Goal: Transaction & Acquisition: Purchase product/service

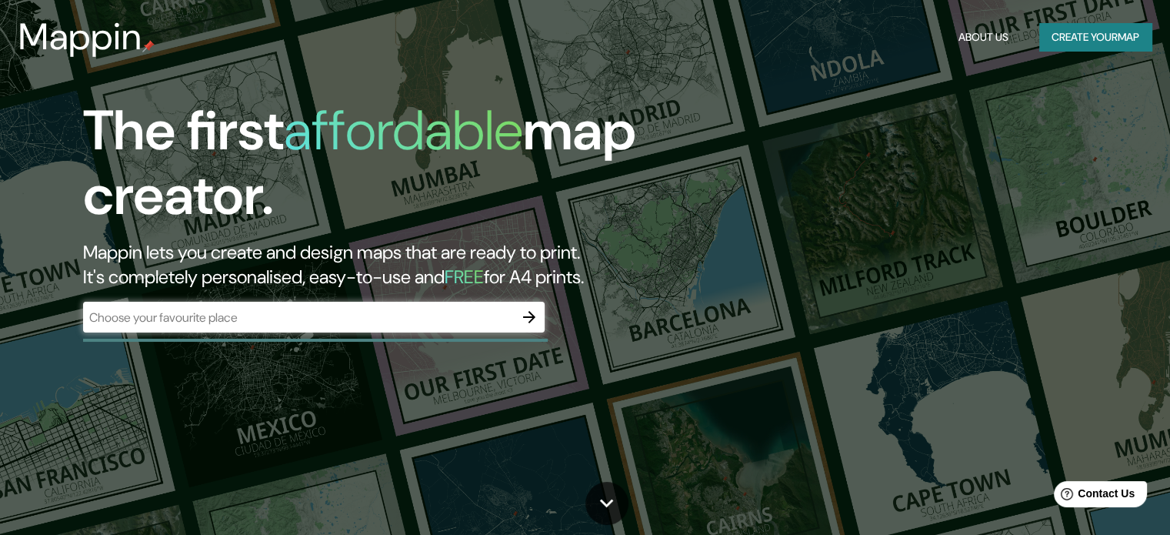
click at [297, 305] on div "​" at bounding box center [314, 317] width 462 height 31
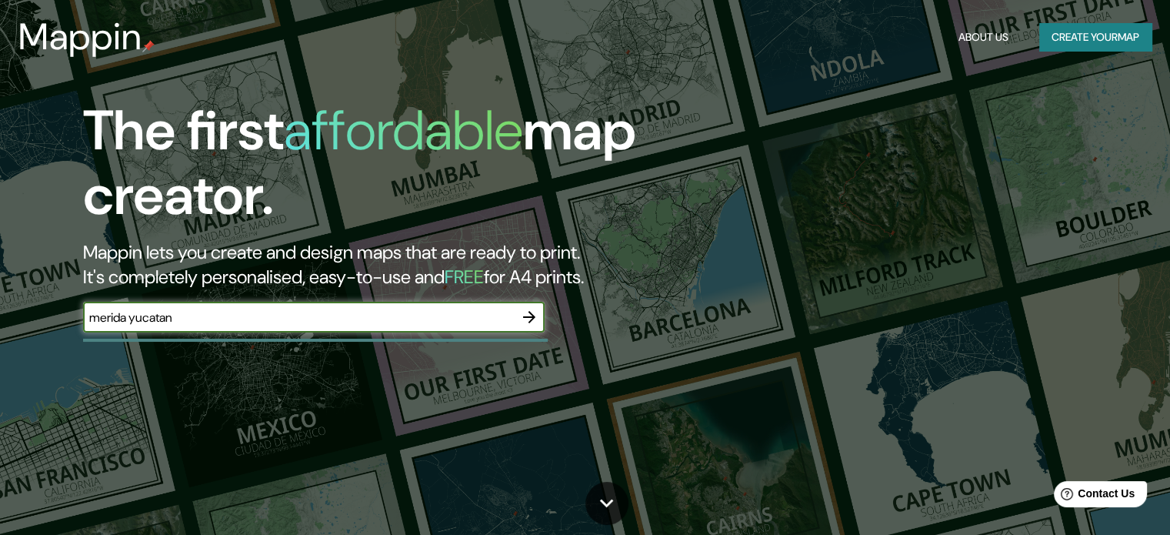
type input "merida yucatan"
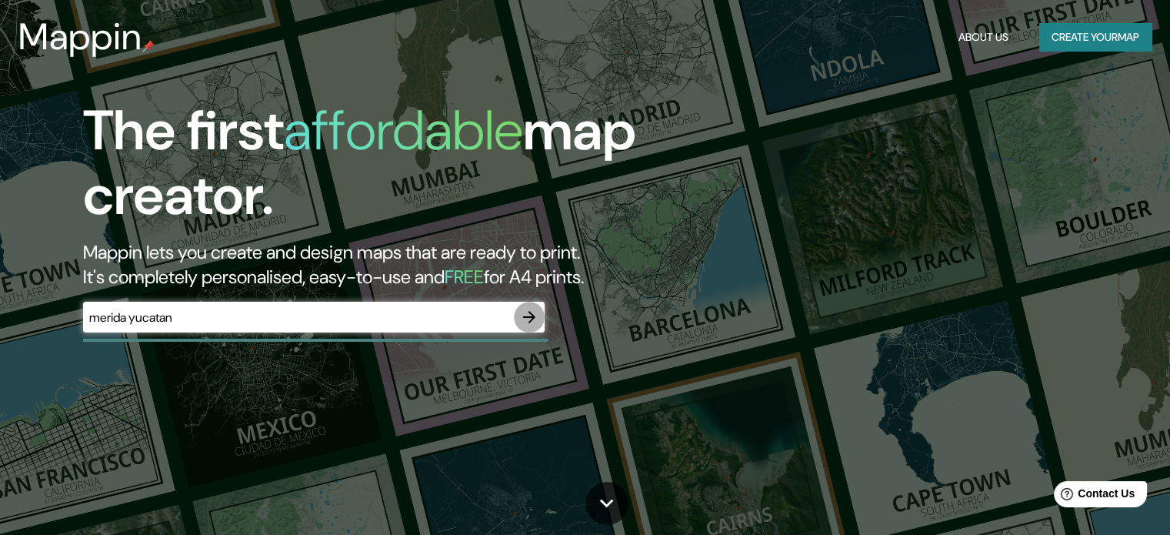
click at [526, 317] on icon "button" at bounding box center [529, 317] width 12 height 12
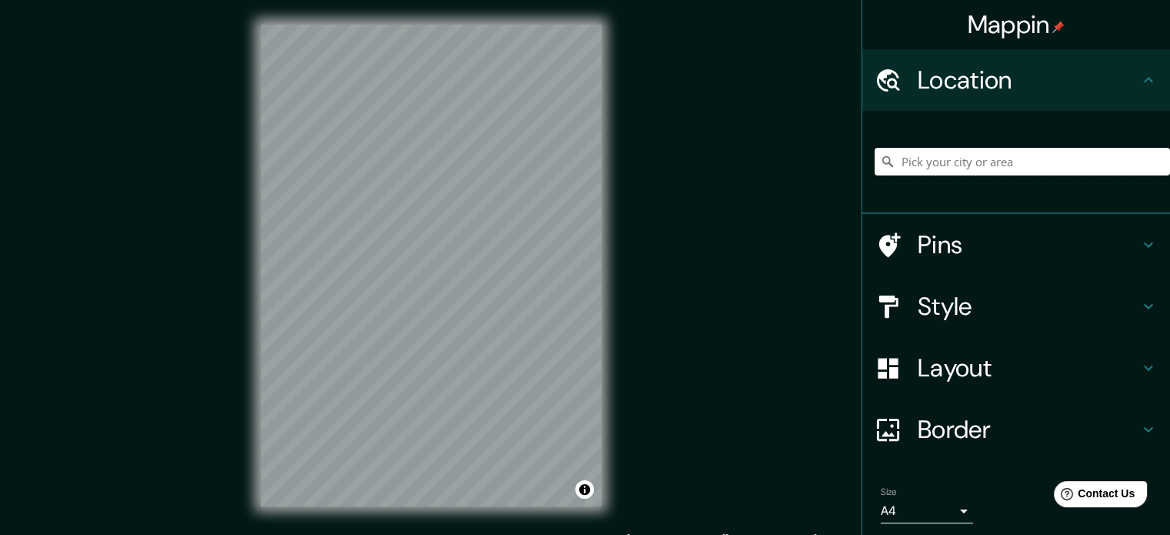
click at [1005, 162] on input "Pick your city or area" at bounding box center [1022, 162] width 295 height 28
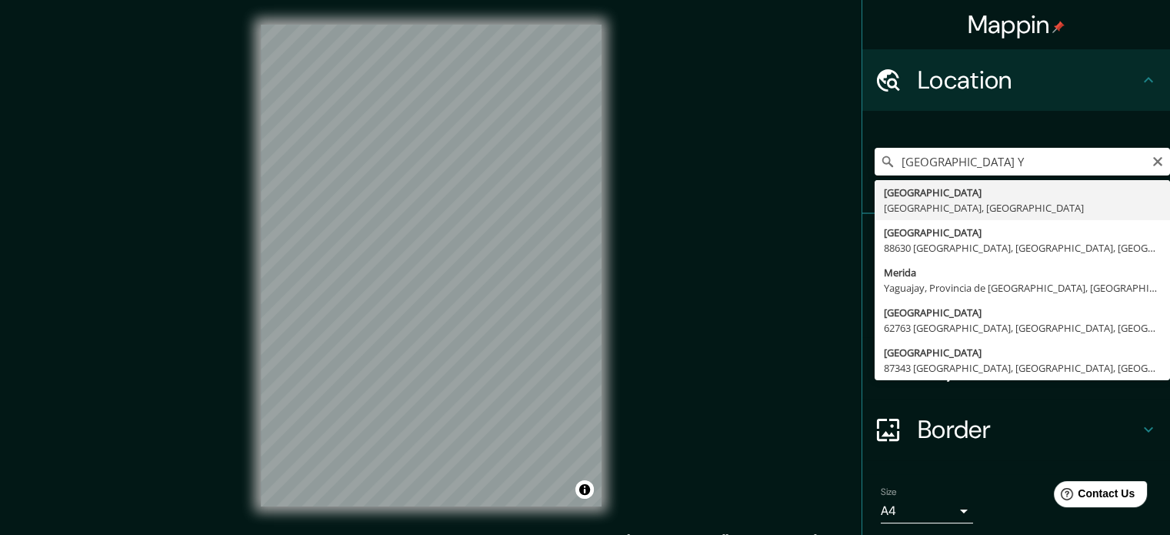
type input "[GEOGRAPHIC_DATA], [GEOGRAPHIC_DATA], [GEOGRAPHIC_DATA]"
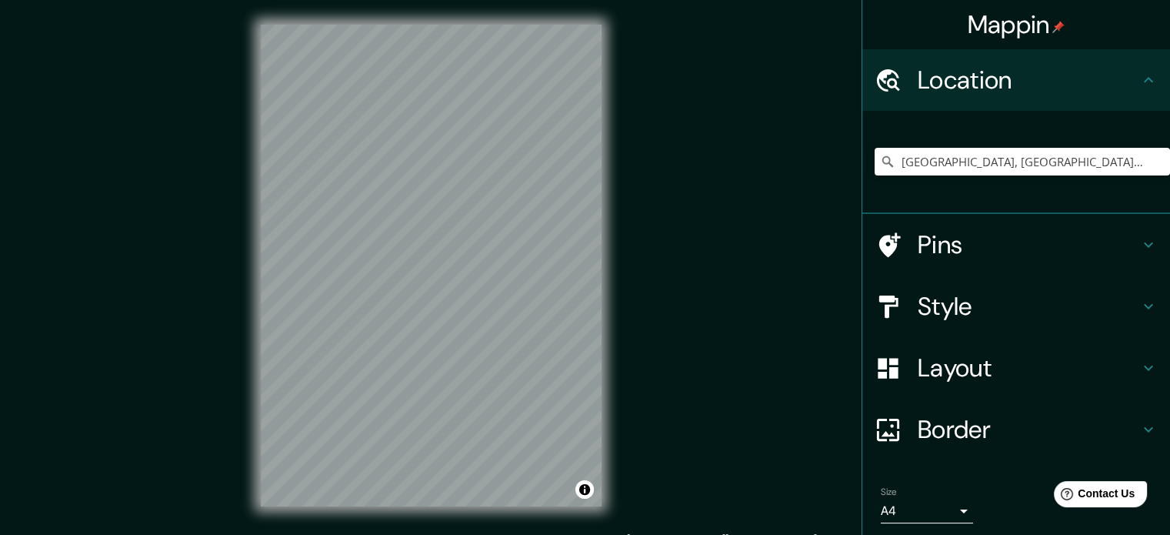
click at [963, 370] on h4 "Layout" at bounding box center [1029, 367] width 222 height 31
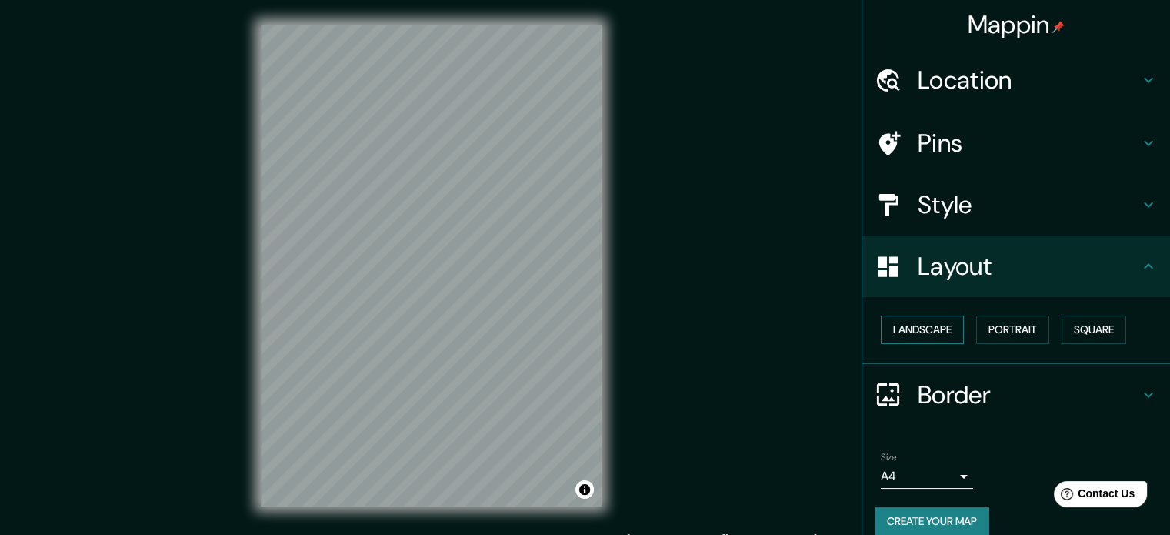
click at [948, 334] on button "Landscape" at bounding box center [922, 329] width 83 height 28
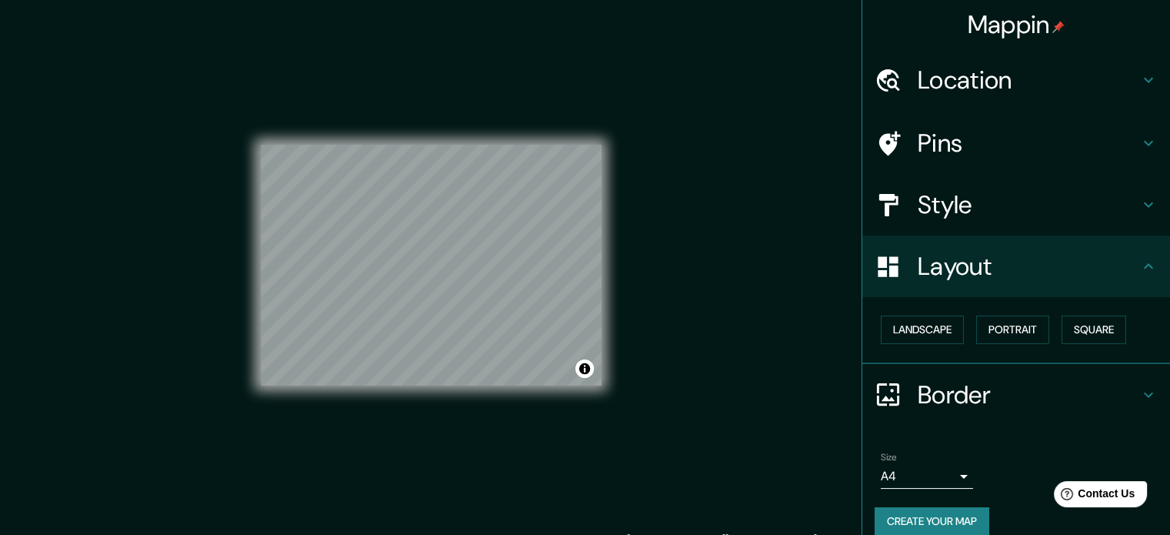
click at [432, 125] on div "© Mapbox © OpenStreetMap Improve this map" at bounding box center [431, 266] width 341 height 482
click at [1066, 332] on button "Square" at bounding box center [1093, 329] width 65 height 28
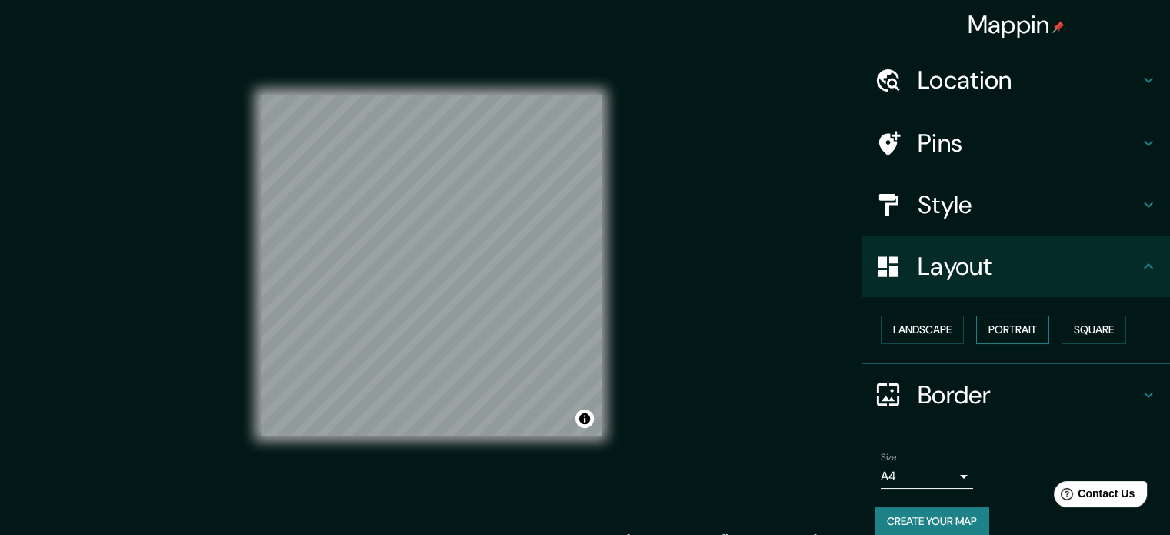
click at [1021, 331] on button "Portrait" at bounding box center [1012, 329] width 73 height 28
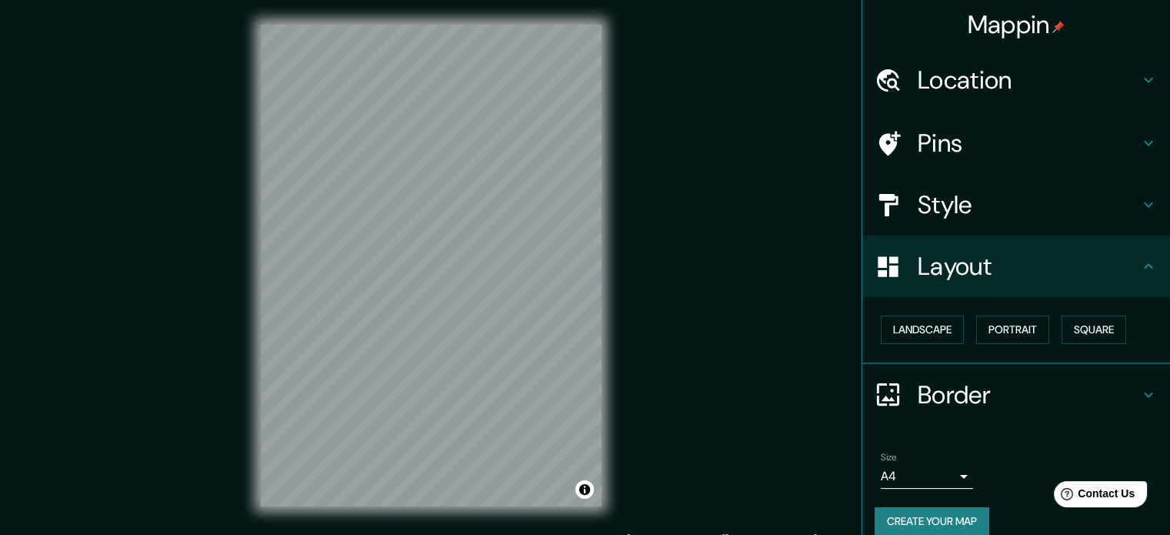
click at [1126, 338] on div "Landscape [GEOGRAPHIC_DATA]" at bounding box center [1022, 329] width 295 height 41
click at [1102, 332] on button "Square" at bounding box center [1093, 329] width 65 height 28
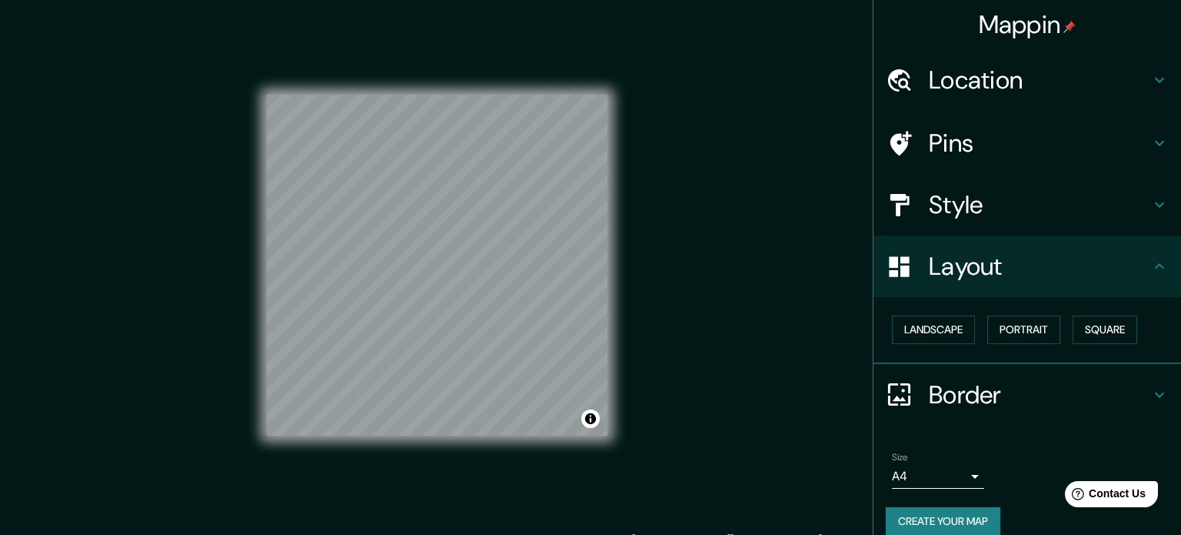
click at [938, 470] on body "Mappin Location [GEOGRAPHIC_DATA], [GEOGRAPHIC_DATA], [GEOGRAPHIC_DATA] Pins St…" at bounding box center [590, 267] width 1181 height 535
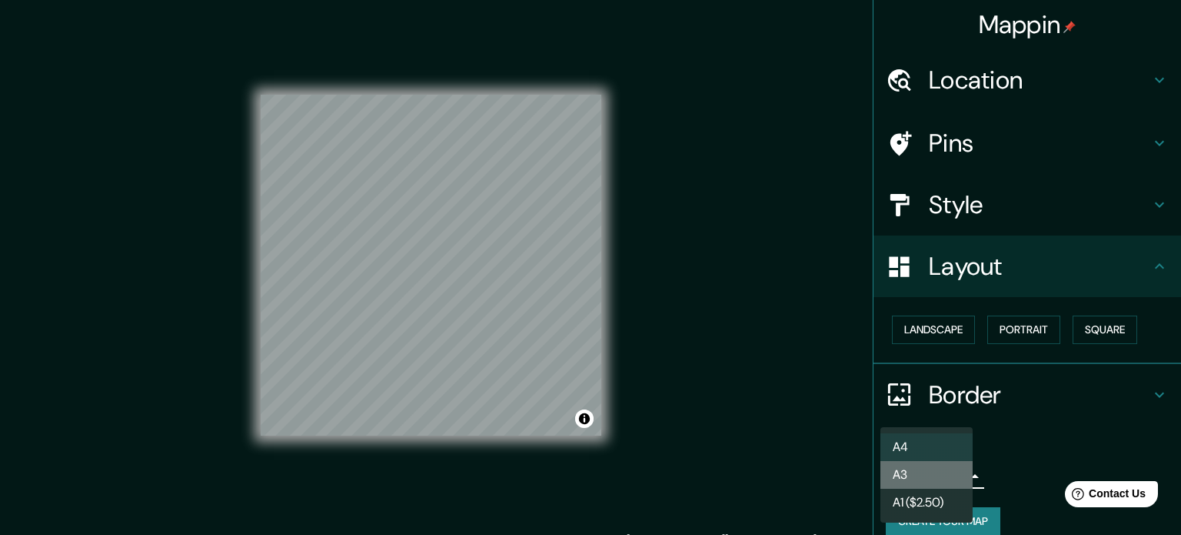
click at [938, 470] on li "A3" at bounding box center [927, 475] width 92 height 28
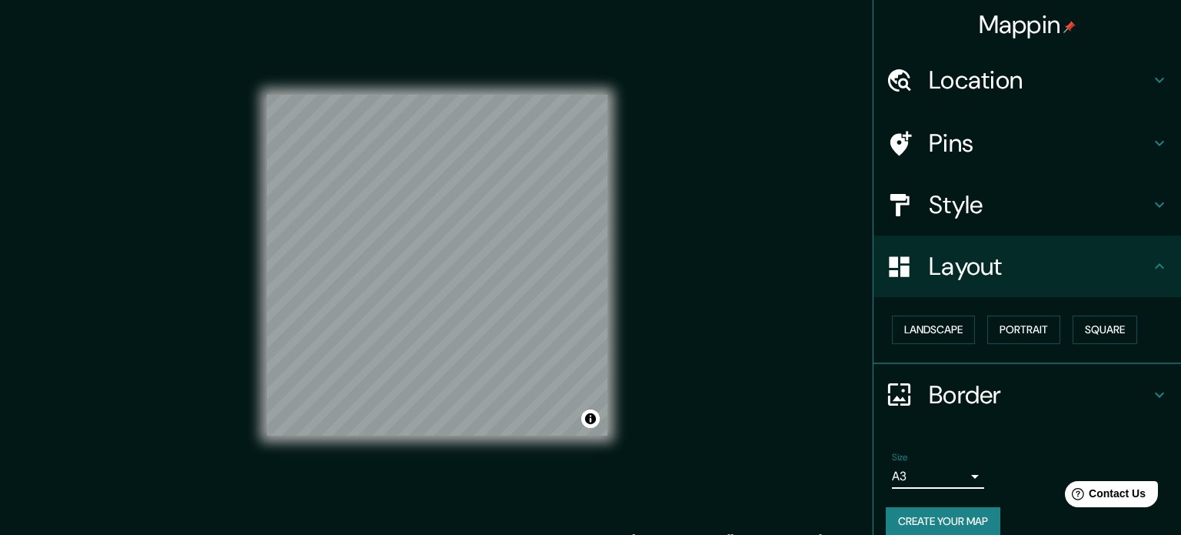
click at [940, 473] on body "Mappin Location [GEOGRAPHIC_DATA], [GEOGRAPHIC_DATA], [GEOGRAPHIC_DATA] Pins St…" at bounding box center [590, 267] width 1181 height 535
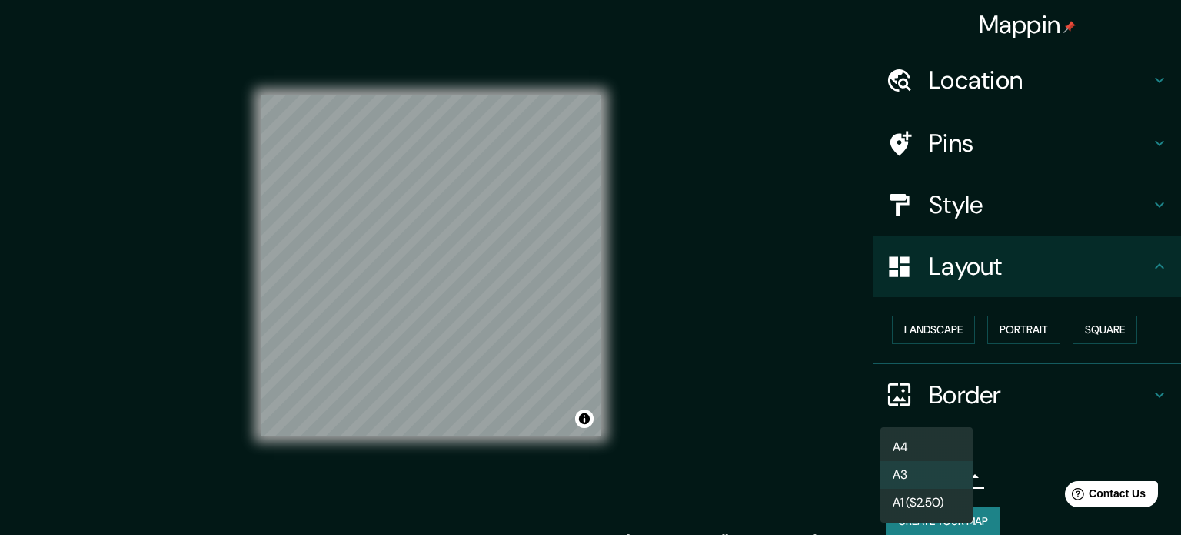
click at [923, 476] on li "A3" at bounding box center [927, 475] width 92 height 28
click at [929, 476] on body "Mappin Location [GEOGRAPHIC_DATA], [GEOGRAPHIC_DATA], [GEOGRAPHIC_DATA] Pins St…" at bounding box center [590, 267] width 1181 height 535
click at [914, 448] on li "A4" at bounding box center [927, 447] width 92 height 28
type input "single"
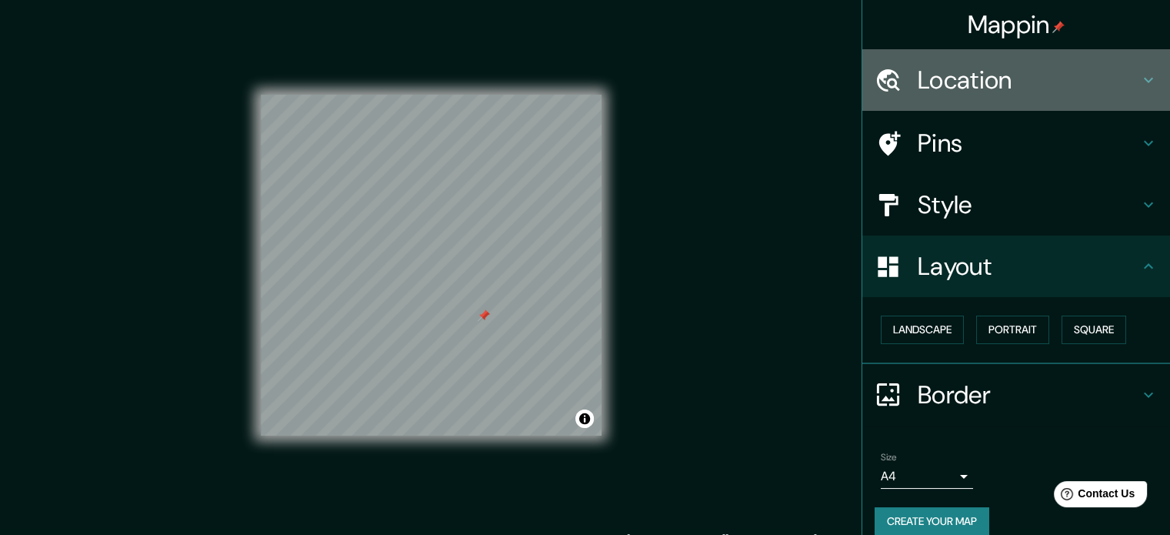
click at [1120, 65] on h4 "Location" at bounding box center [1029, 80] width 222 height 31
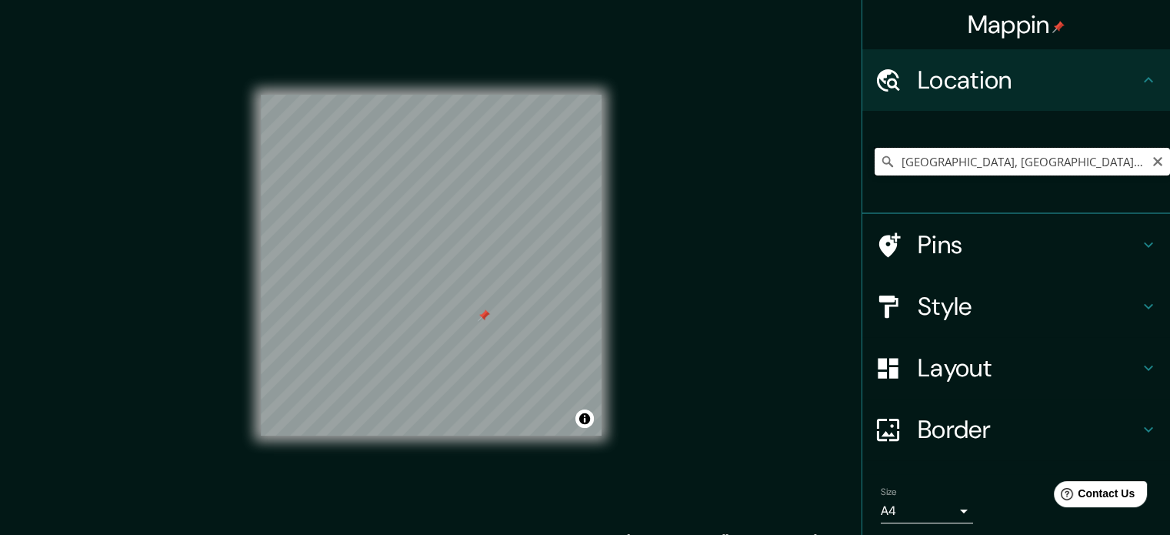
click at [1026, 155] on input "[GEOGRAPHIC_DATA], [GEOGRAPHIC_DATA], [GEOGRAPHIC_DATA]" at bounding box center [1022, 162] width 295 height 28
click at [888, 161] on input "[GEOGRAPHIC_DATA], [GEOGRAPHIC_DATA], [GEOGRAPHIC_DATA]" at bounding box center [1022, 162] width 295 height 28
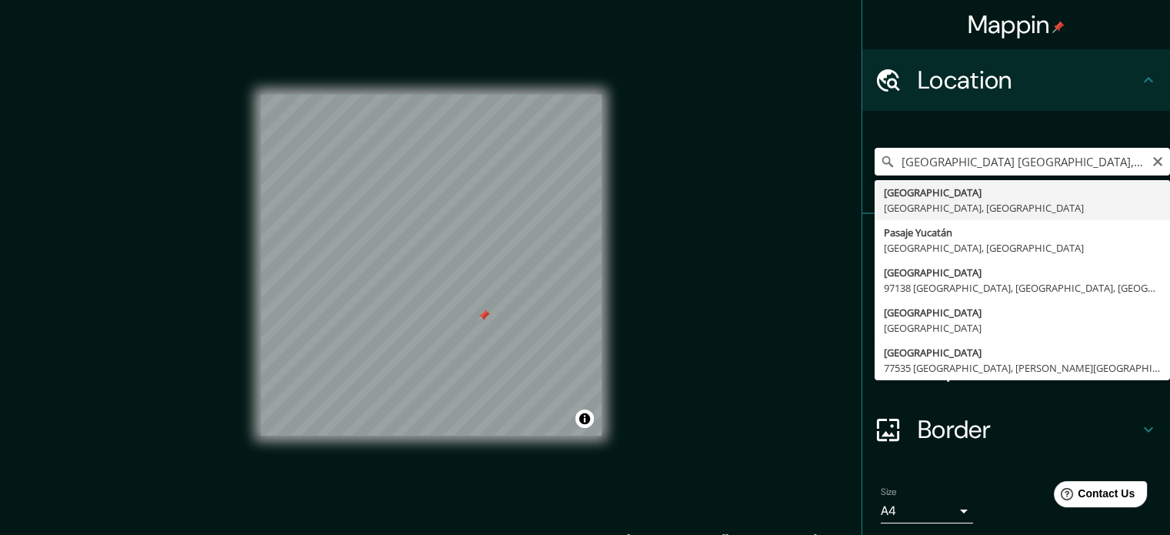
type input "[GEOGRAPHIC_DATA], [GEOGRAPHIC_DATA], [GEOGRAPHIC_DATA]"
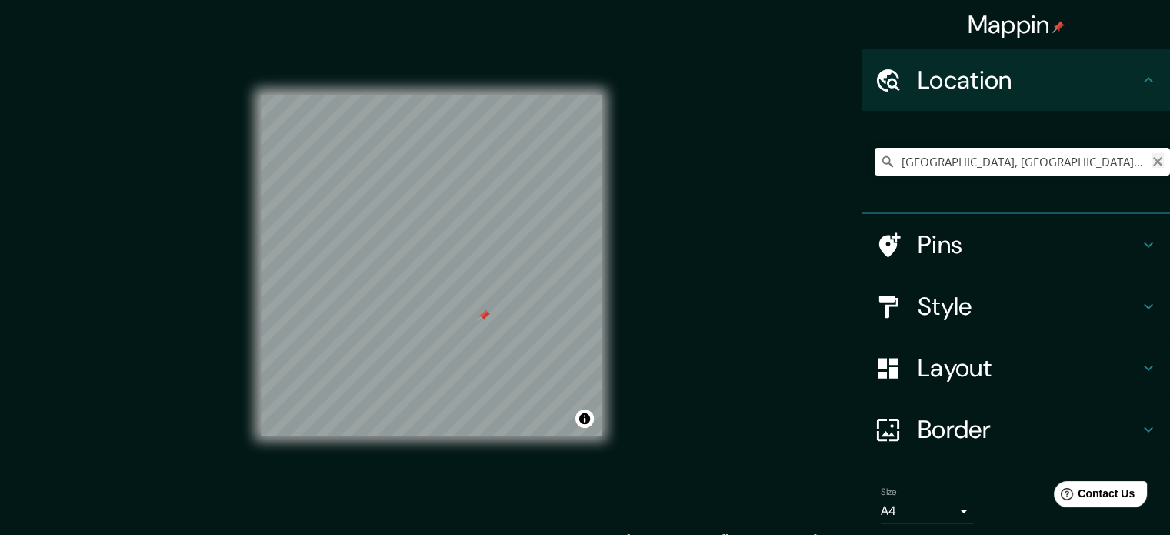
click at [1151, 159] on icon "Clear" at bounding box center [1157, 161] width 12 height 12
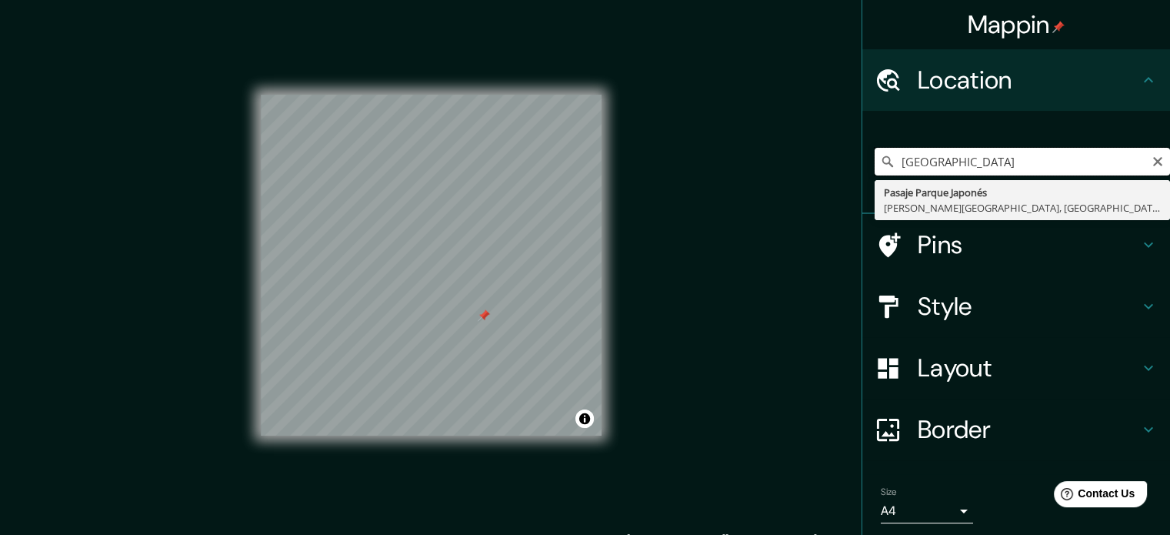
click at [1044, 167] on input "[GEOGRAPHIC_DATA]" at bounding box center [1022, 162] width 295 height 28
click at [1038, 164] on input "Parque Japones Jardines" at bounding box center [1022, 162] width 295 height 28
click at [683, 231] on div "Mappin Location [GEOGRAPHIC_DATA] Jardines [GEOGRAPHIC_DATA] [PERSON_NAME][GEOG…" at bounding box center [585, 277] width 1170 height 555
type input "[GEOGRAPHIC_DATA]"
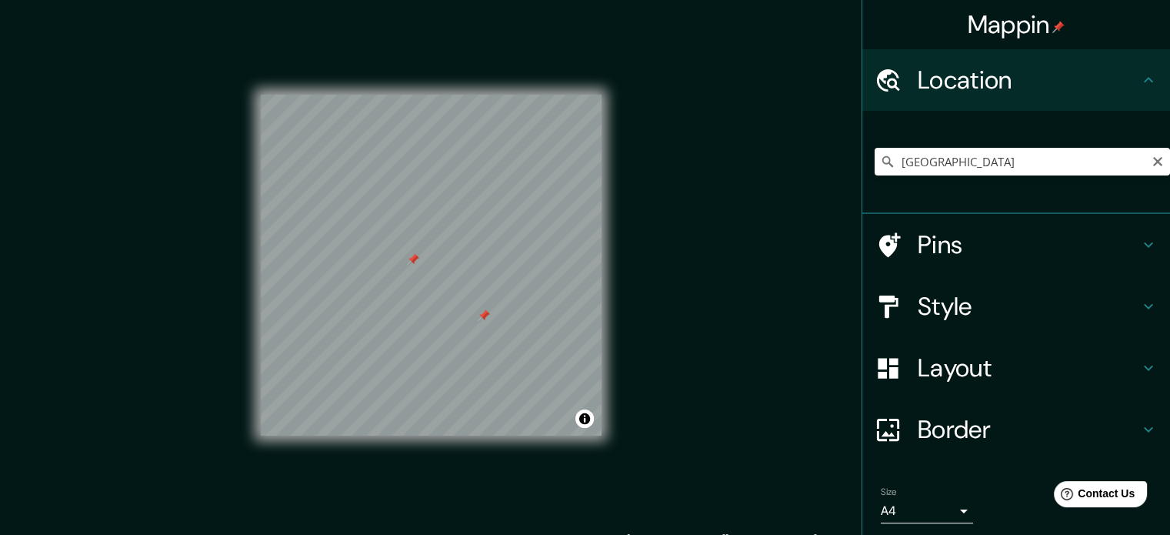
click at [773, 305] on div "Mappin Location [GEOGRAPHIC_DATA] [GEOGRAPHIC_DATA] [PERSON_NAME][GEOGRAPHIC_DA…" at bounding box center [585, 277] width 1170 height 555
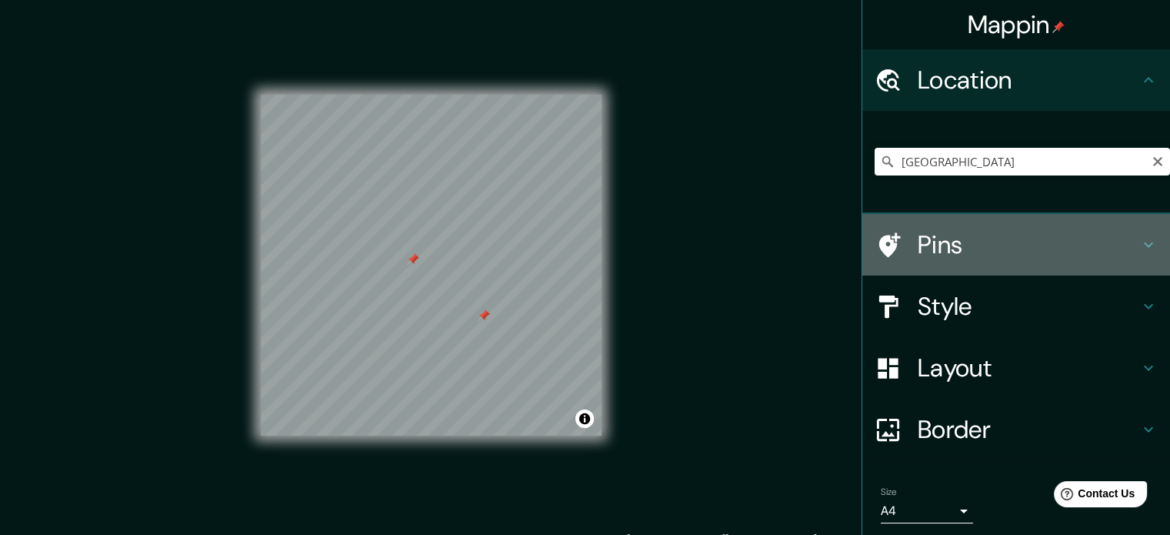
click at [1018, 230] on h4 "Pins" at bounding box center [1029, 244] width 222 height 31
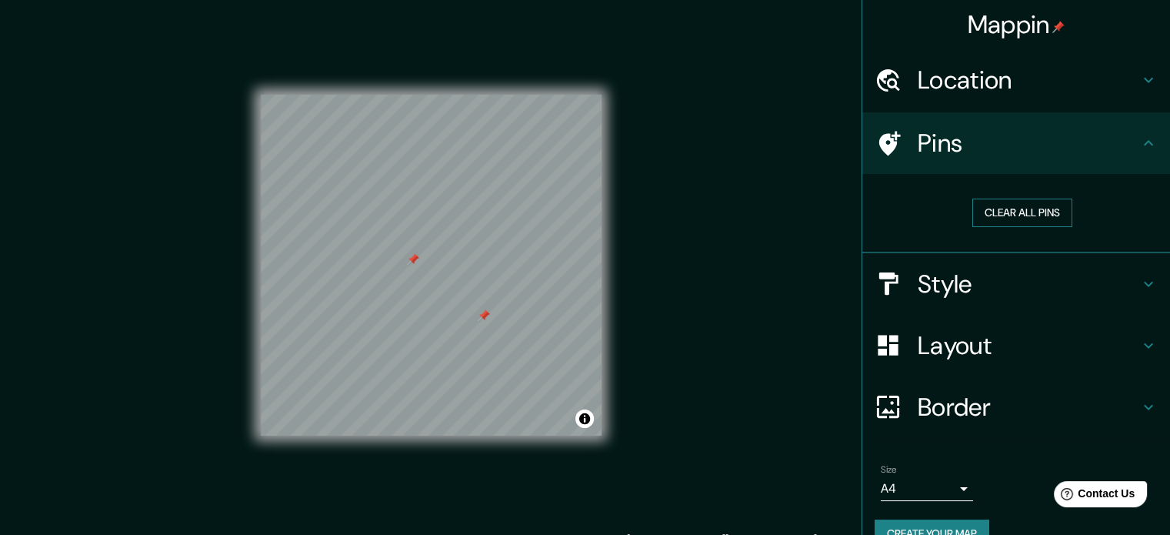
click at [1025, 217] on button "Clear all pins" at bounding box center [1022, 212] width 100 height 28
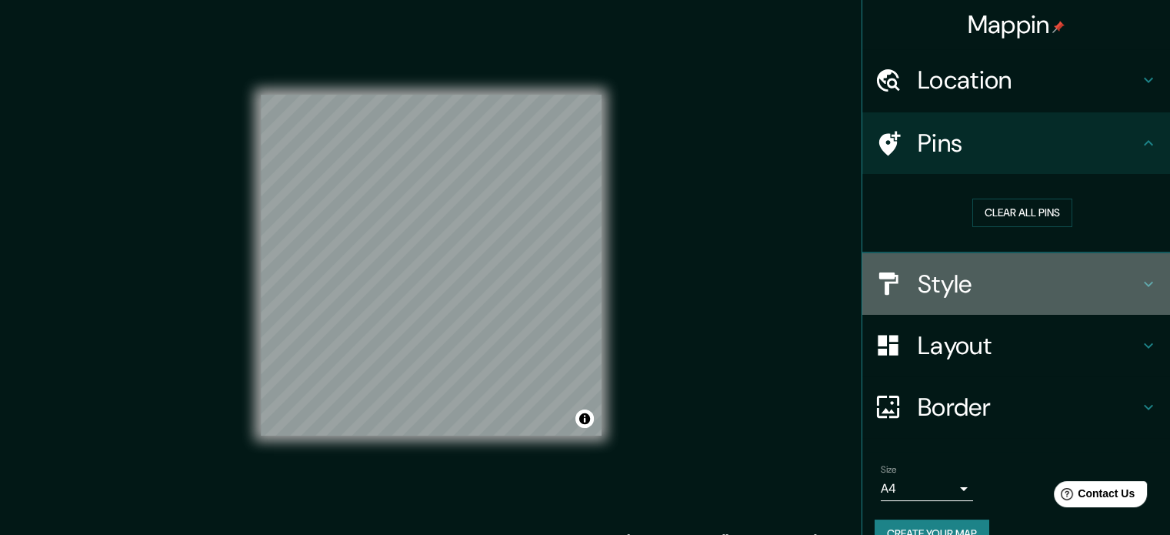
click at [931, 292] on h4 "Style" at bounding box center [1029, 283] width 222 height 31
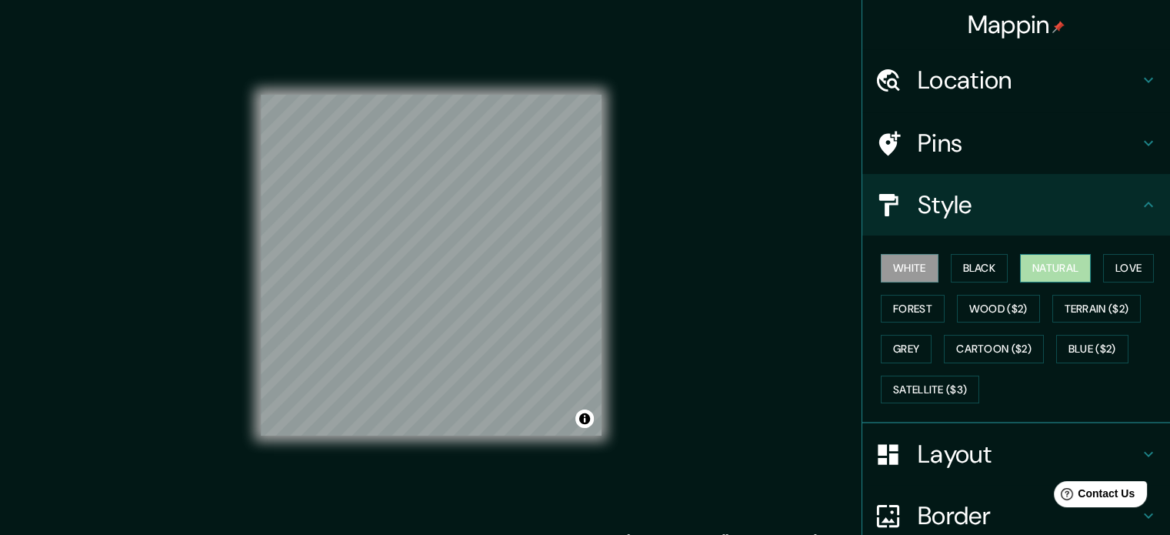
click at [1054, 278] on button "Natural" at bounding box center [1055, 268] width 71 height 28
click at [1111, 264] on button "Love" at bounding box center [1128, 268] width 51 height 28
click at [1081, 262] on button "Natural" at bounding box center [1055, 268] width 71 height 28
click at [924, 296] on button "Forest" at bounding box center [913, 309] width 64 height 28
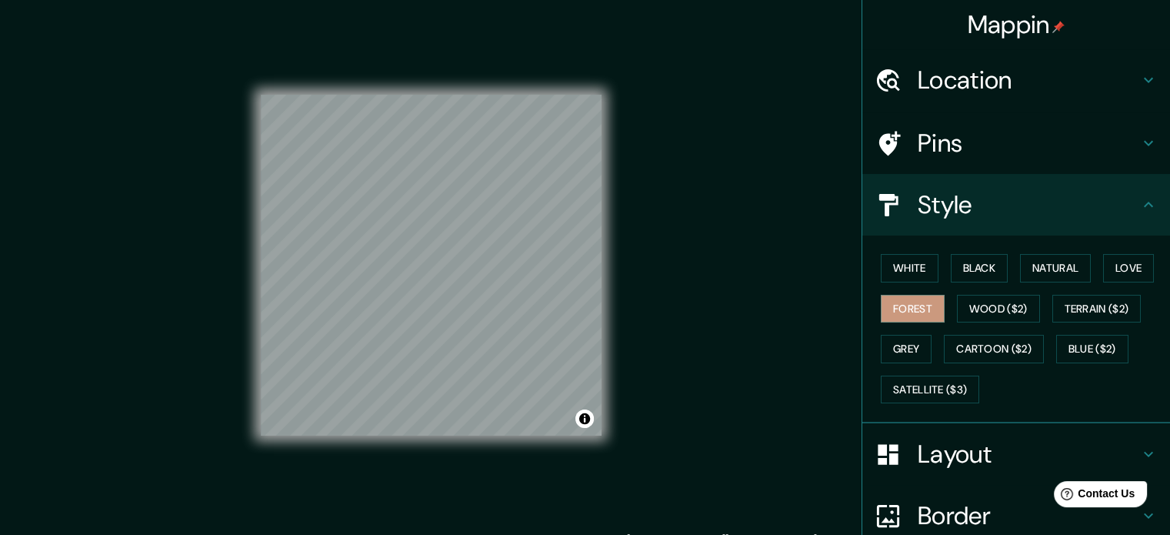
click at [955, 282] on div "White Black Natural Love Forest Wood ($2) Terrain ($2) Grey Cartoon ($2) Blue (…" at bounding box center [1022, 329] width 295 height 162
click at [955, 264] on button "Black" at bounding box center [980, 268] width 58 height 28
click at [881, 265] on button "White" at bounding box center [910, 268] width 58 height 28
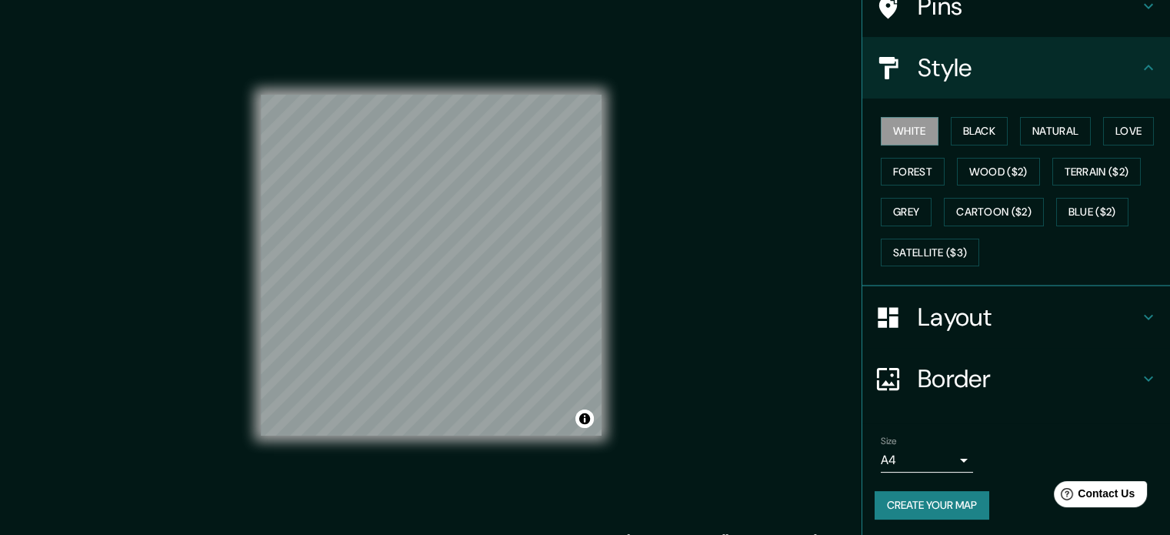
click at [941, 498] on button "Create your map" at bounding box center [932, 505] width 115 height 28
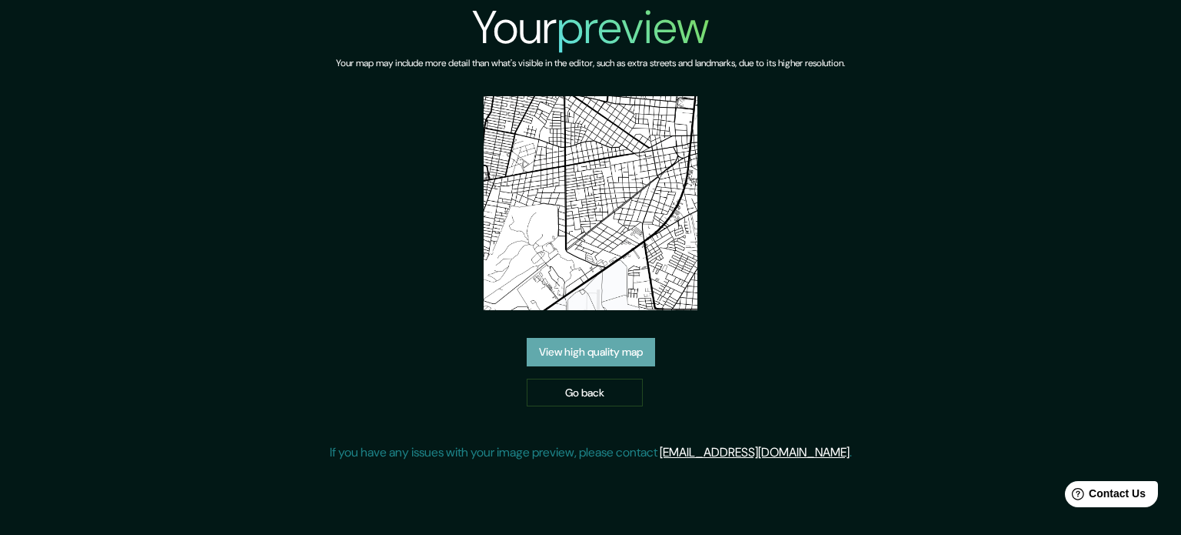
click at [629, 360] on link "View high quality map" at bounding box center [591, 352] width 128 height 28
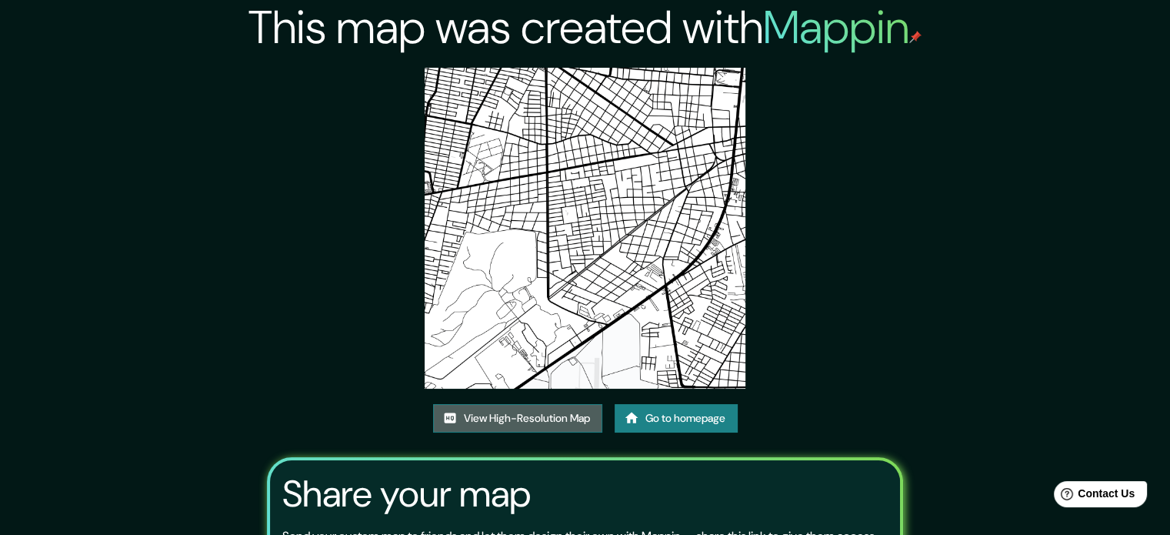
click at [531, 415] on link "View High-Resolution Map" at bounding box center [517, 418] width 169 height 28
